Goal: Obtain resource: Download file/media

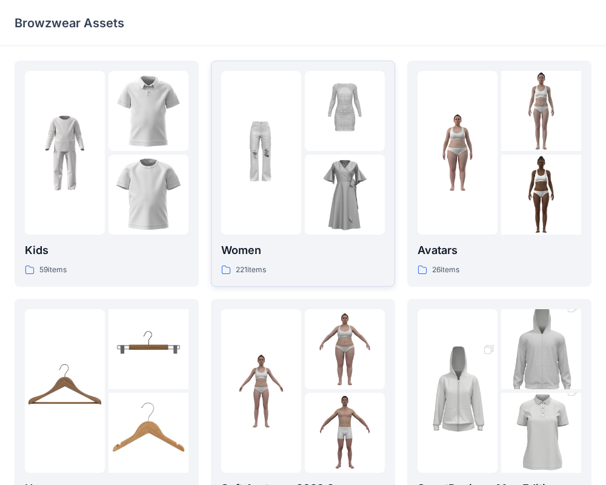
click at [305, 258] on p "Women" at bounding box center [303, 250] width 164 height 17
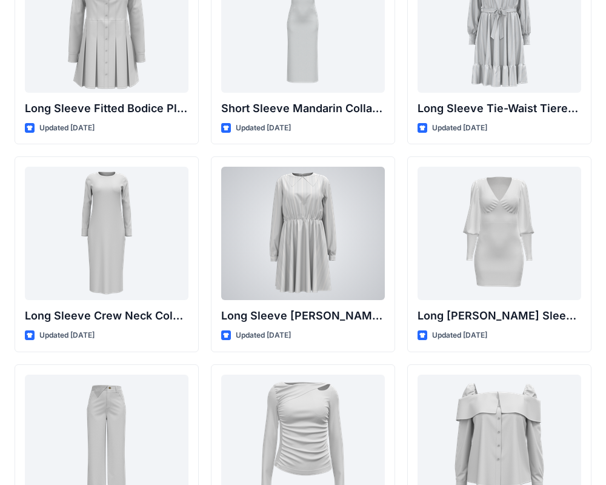
scroll to position [4893, 0]
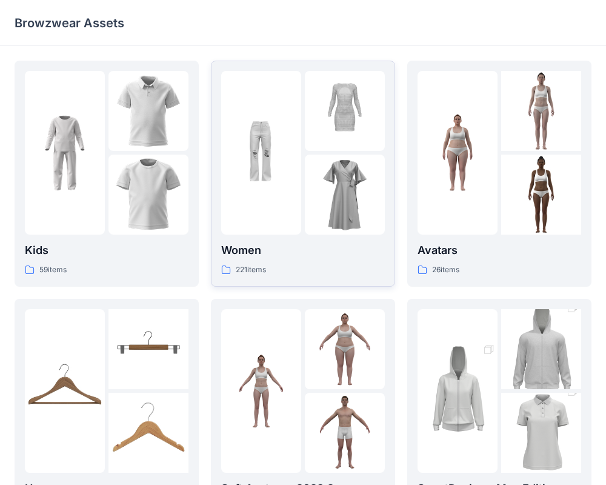
click at [306, 261] on div "Women 221 items" at bounding box center [303, 259] width 164 height 35
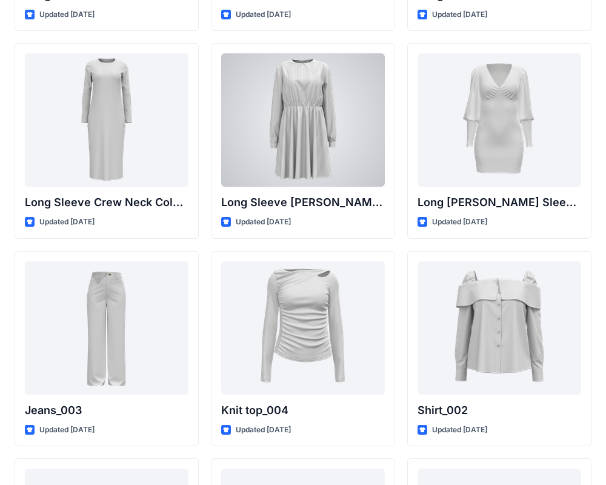
scroll to position [5005, 0]
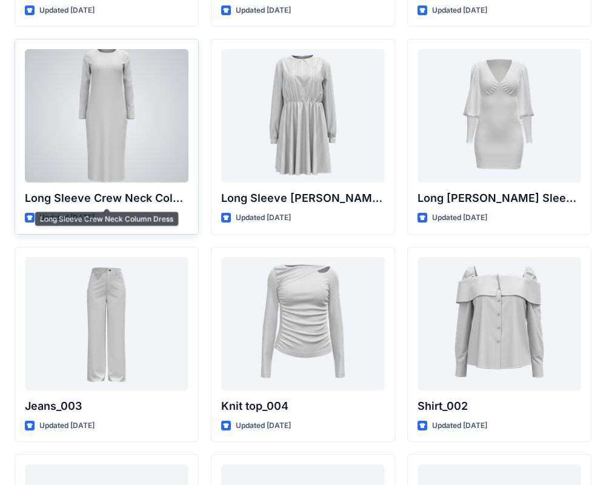
click at [144, 196] on p "Long Sleeve Crew Neck Column Dress" at bounding box center [107, 198] width 164 height 17
click at [142, 192] on p "Long Sleeve Crew Neck Column Dress" at bounding box center [107, 198] width 164 height 17
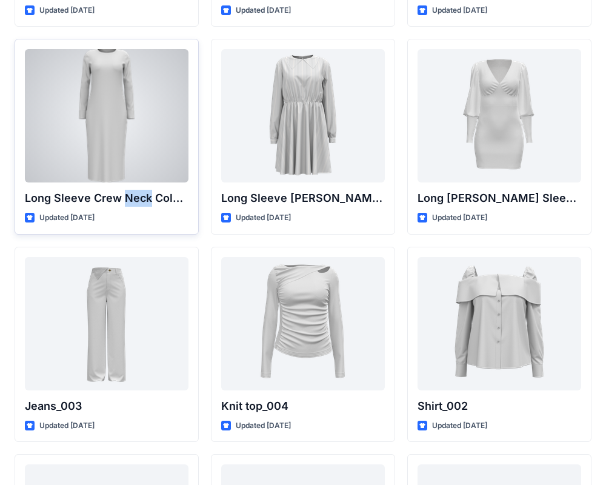
click at [142, 192] on p "Long Sleeve Crew Neck Column Dress" at bounding box center [107, 198] width 164 height 17
click at [80, 205] on p "Long Sleeve Crew Neck Column Dress" at bounding box center [107, 198] width 164 height 17
click at [42, 196] on p "Long Sleeve Crew Neck Column Dress" at bounding box center [107, 198] width 164 height 17
click at [72, 121] on div at bounding box center [107, 115] width 164 height 133
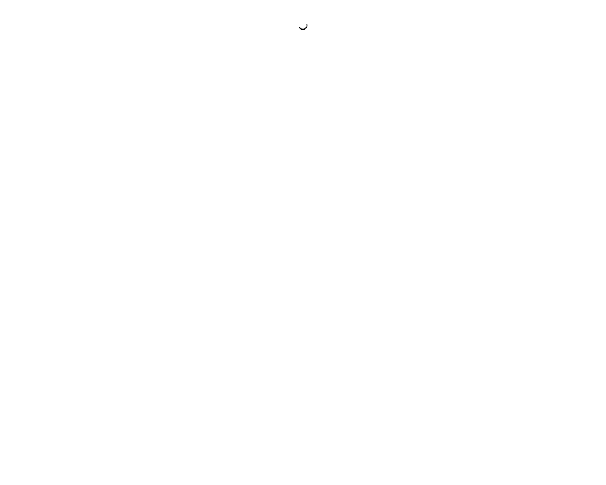
click at [72, 121] on div at bounding box center [303, 242] width 606 height 485
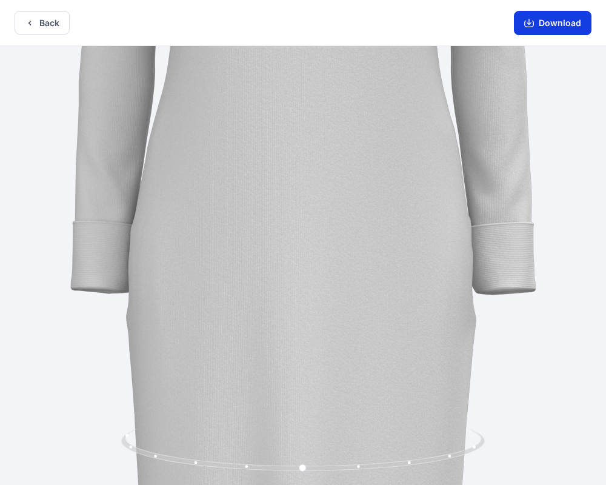
click at [552, 18] on button "Download" at bounding box center [553, 23] width 78 height 24
click at [552, 26] on button "Download" at bounding box center [553, 23] width 78 height 24
